Goal: Information Seeking & Learning: Learn about a topic

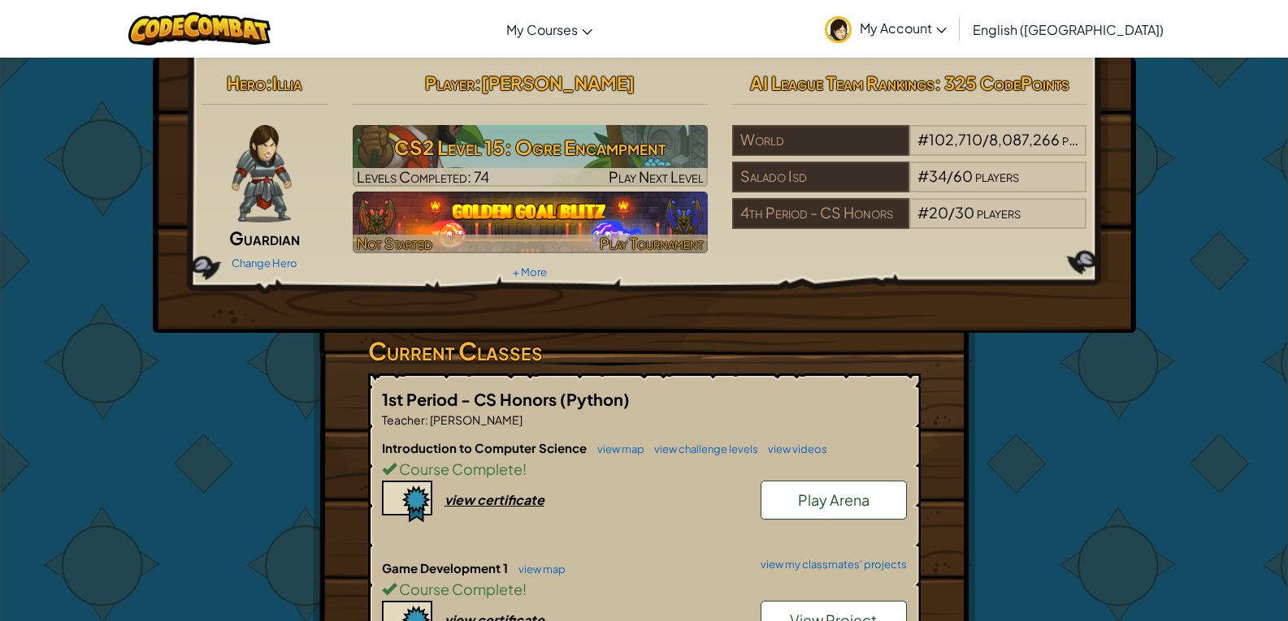
scroll to position [325, 0]
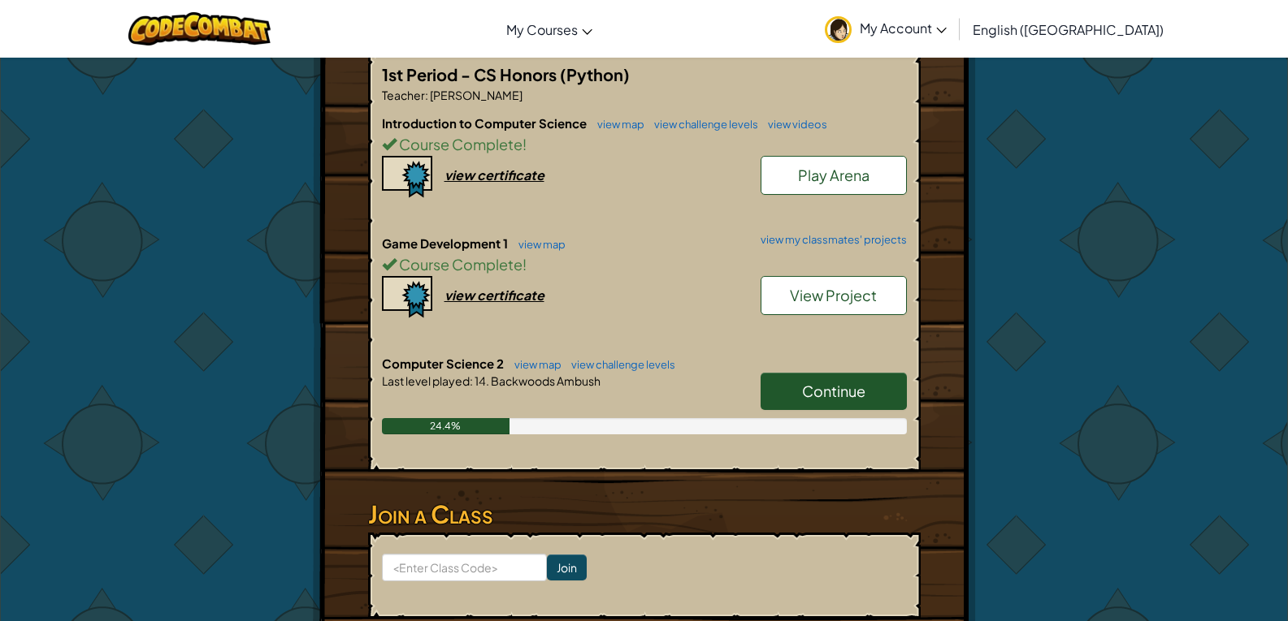
click at [788, 399] on link "Continue" at bounding box center [833, 391] width 146 height 37
